Goal: Task Accomplishment & Management: Complete application form

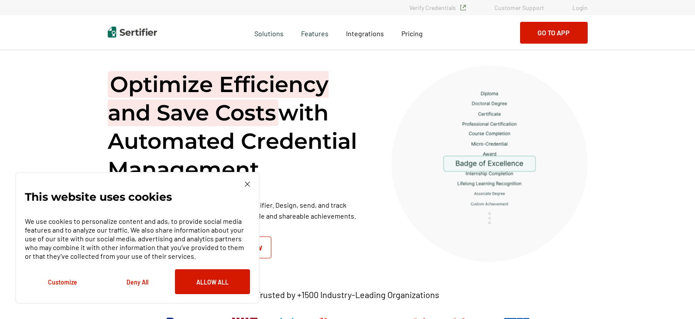
click at [243, 182] on div "This website uses cookies We use cookies to personalize content and ads, to pro…" at bounding box center [137, 237] width 225 height 113
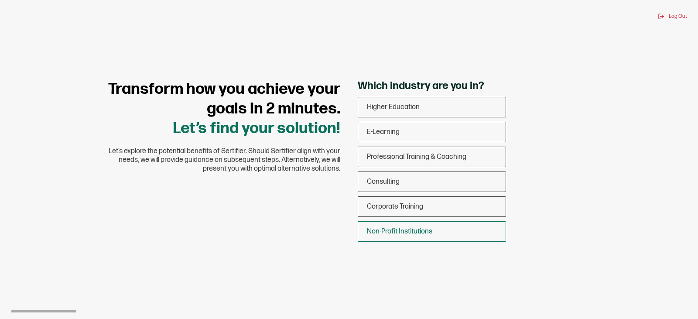
click at [434, 229] on div "Non-Profit Institutions" at bounding box center [431, 231] width 147 height 21
click at [0, 0] on input "Non-Profit Institutions" at bounding box center [0, 0] width 0 height 0
click at [409, 208] on span "Corporate Training" at bounding box center [395, 206] width 56 height 8
click at [0, 0] on input "Corporate Training" at bounding box center [0, 0] width 0 height 0
click at [389, 229] on span "Non-Profit Institutions" at bounding box center [399, 231] width 65 height 8
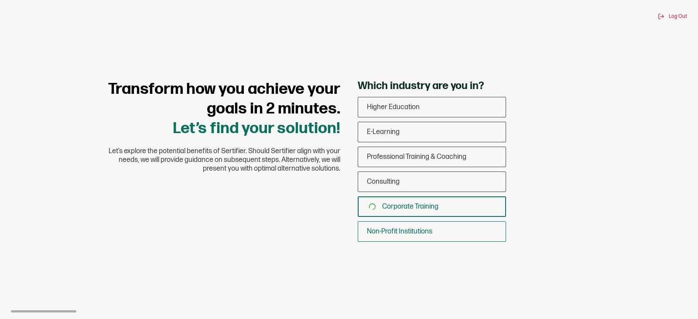
click at [0, 0] on input "Non-Profit Institutions" at bounding box center [0, 0] width 0 height 0
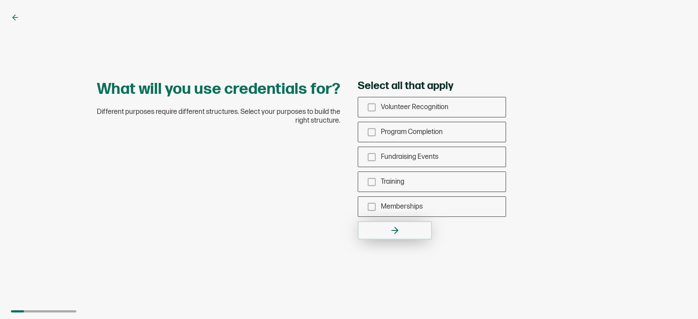
click at [399, 225] on icon "button" at bounding box center [395, 230] width 10 height 10
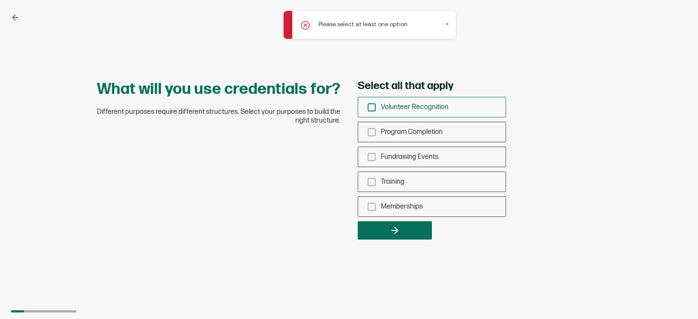
click at [370, 108] on icon "checkbox-group" at bounding box center [372, 108] width 10 height 10
click at [0, 0] on input "Volunteer Recognition" at bounding box center [0, 0] width 0 height 0
click at [370, 136] on icon "checkbox-group" at bounding box center [372, 132] width 10 height 10
click at [0, 0] on input "Program Completion" at bounding box center [0, 0] width 0 height 0
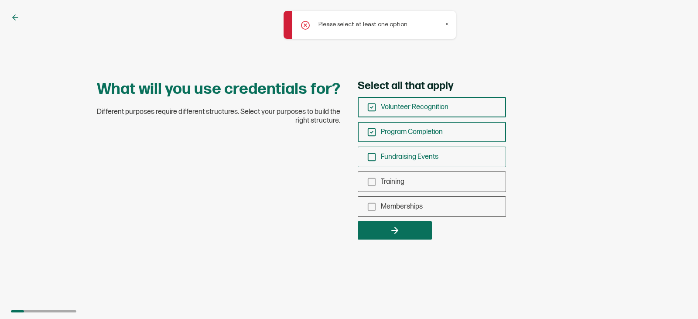
click at [367, 158] on icon "checkbox-group" at bounding box center [372, 157] width 10 height 10
click at [0, 0] on input "Fundraising Events" at bounding box center [0, 0] width 0 height 0
click at [369, 180] on icon "checkbox-group" at bounding box center [372, 182] width 10 height 10
click at [0, 0] on input "Training" at bounding box center [0, 0] width 0 height 0
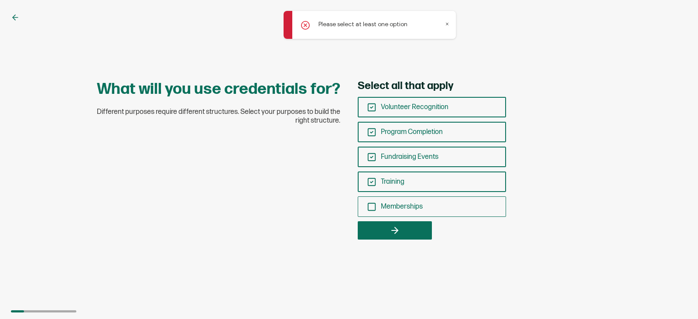
click at [372, 207] on icon "checkbox-group" at bounding box center [372, 207] width 10 height 10
click at [0, 0] on input "Memberships" at bounding box center [0, 0] width 0 height 0
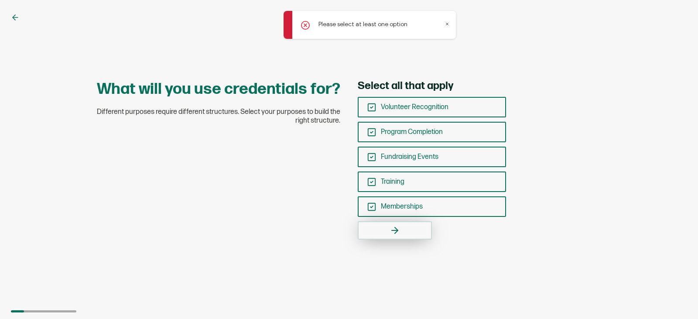
drag, startPoint x: 376, startPoint y: 226, endPoint x: 379, endPoint y: 214, distance: 12.6
click at [376, 226] on button "button" at bounding box center [395, 230] width 74 height 18
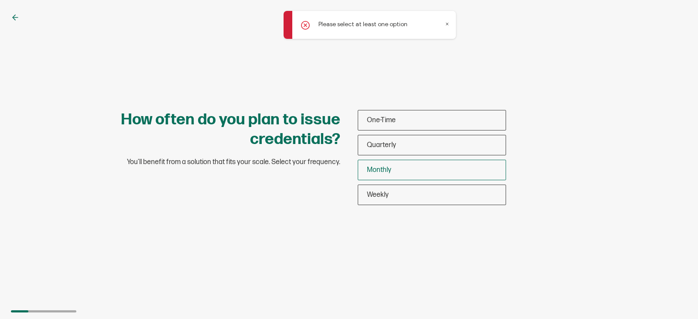
click at [410, 172] on div "Monthly" at bounding box center [431, 170] width 147 height 21
click at [0, 0] on input "Monthly" at bounding box center [0, 0] width 0 height 0
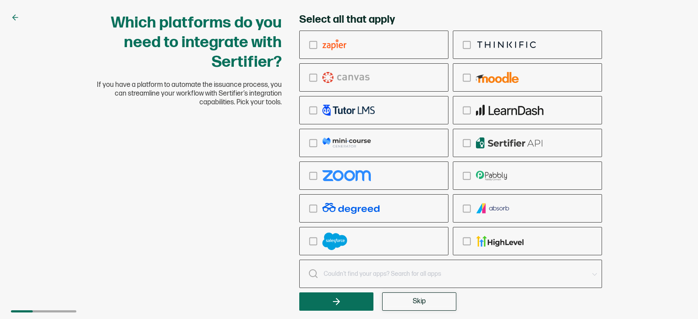
click at [417, 305] on span "Skip" at bounding box center [419, 301] width 13 height 7
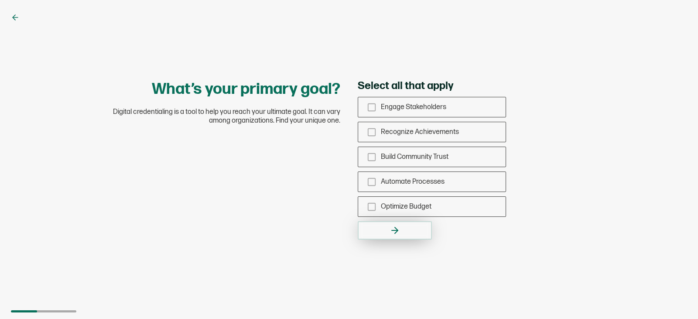
click at [398, 232] on icon "button" at bounding box center [395, 230] width 10 height 10
